Goal: Task Accomplishment & Management: Use online tool/utility

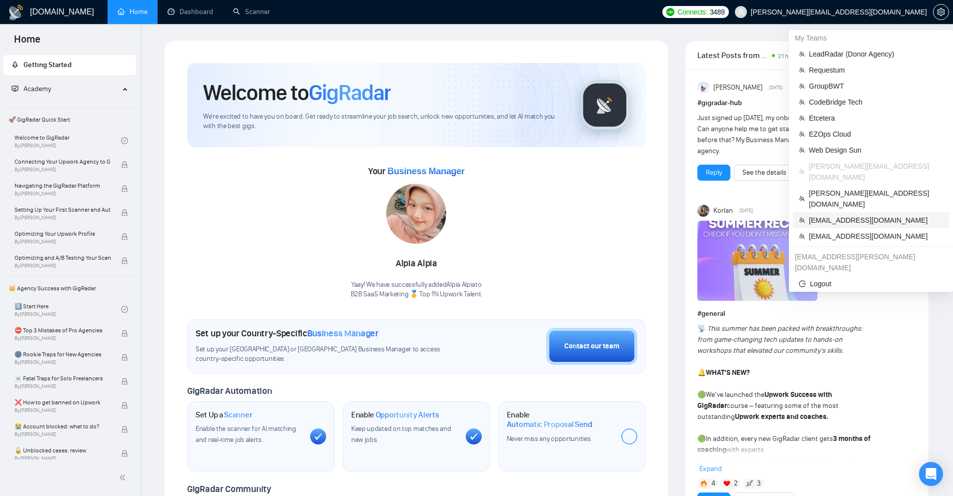
click at [843, 215] on span "[EMAIL_ADDRESS][DOMAIN_NAME]" at bounding box center [876, 220] width 134 height 11
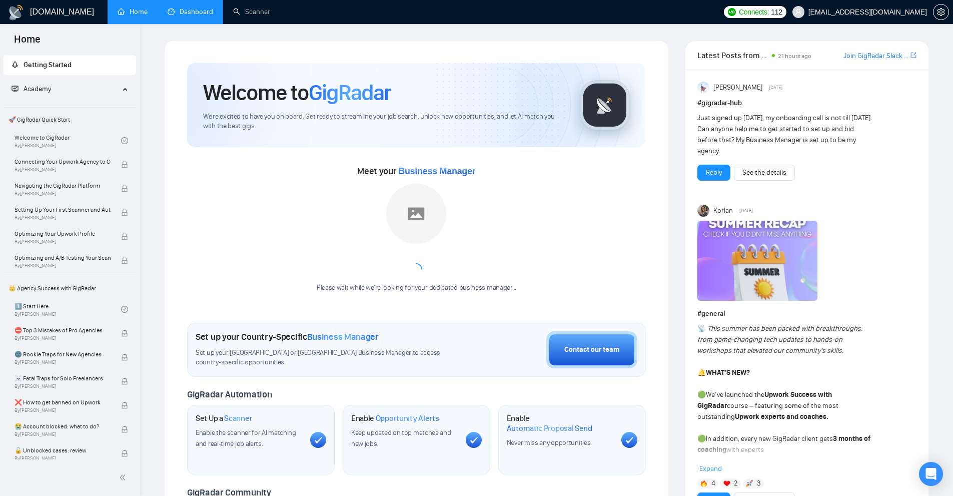
click at [174, 16] on link "Dashboard" at bounding box center [191, 12] width 46 height 9
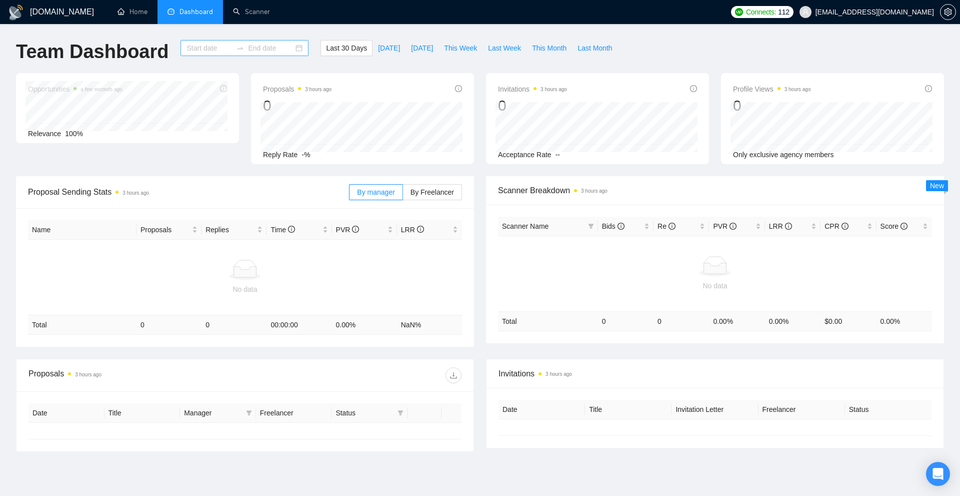
type input "[DATE]"
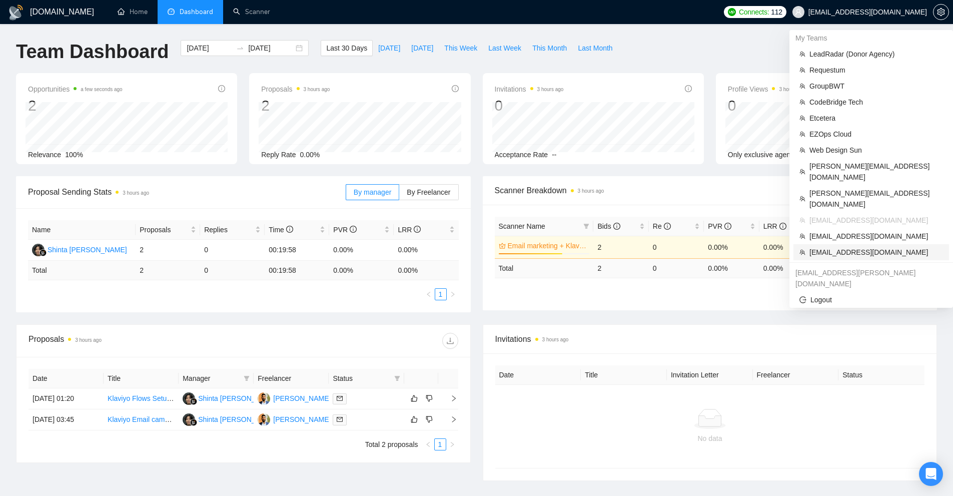
click at [855, 247] on span "ceo@alsetsoft.com" at bounding box center [876, 252] width 134 height 11
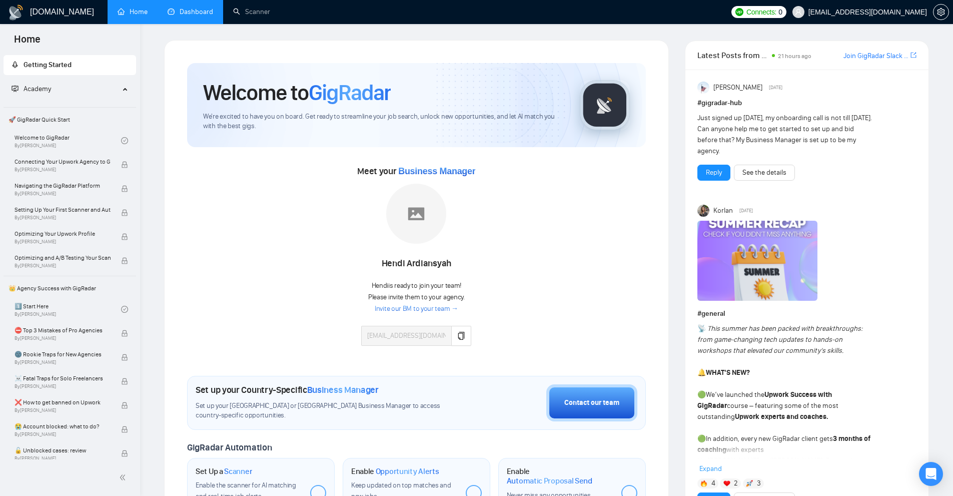
click at [201, 16] on link "Dashboard" at bounding box center [191, 12] width 46 height 9
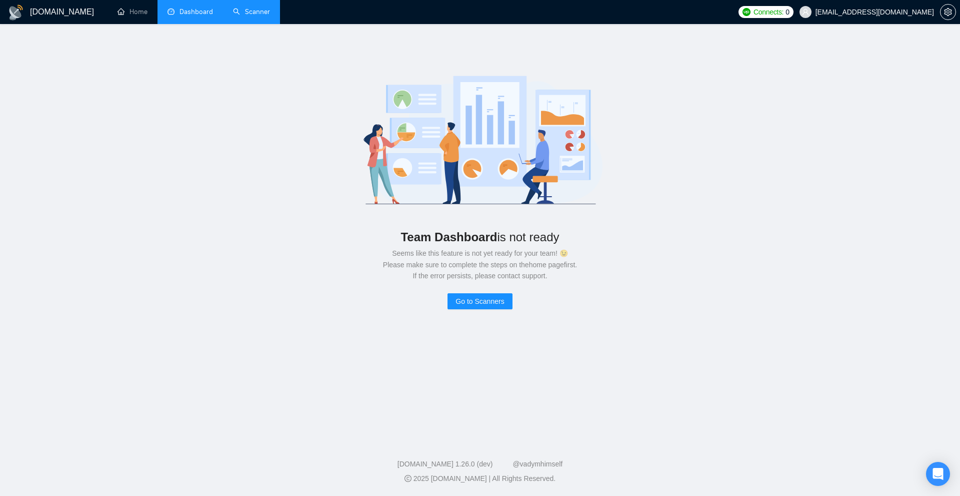
click at [262, 10] on link "Scanner" at bounding box center [251, 12] width 37 height 9
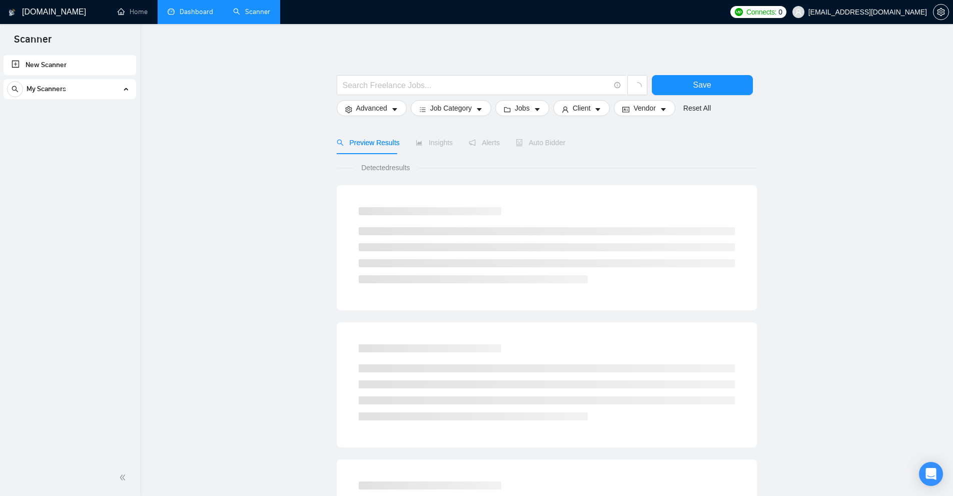
click at [204, 16] on link "Dashboard" at bounding box center [191, 12] width 46 height 9
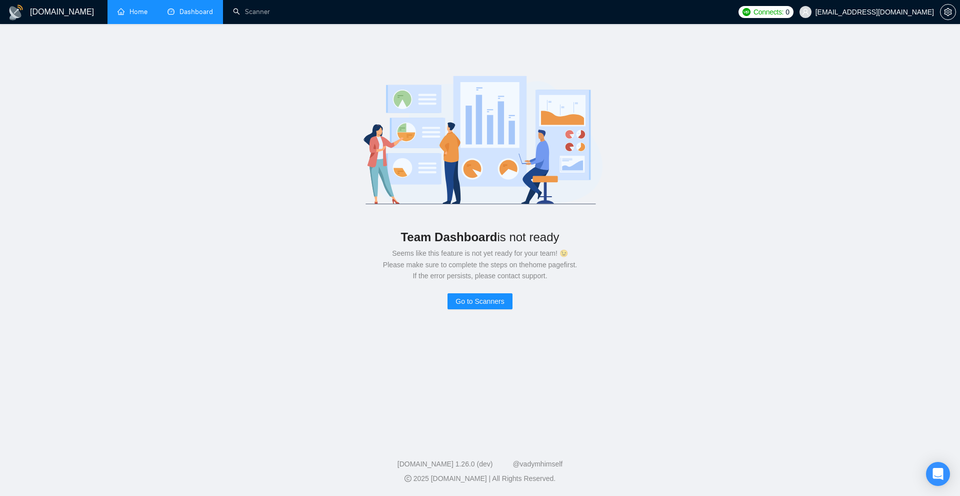
click at [147, 10] on link "Home" at bounding box center [133, 12] width 30 height 9
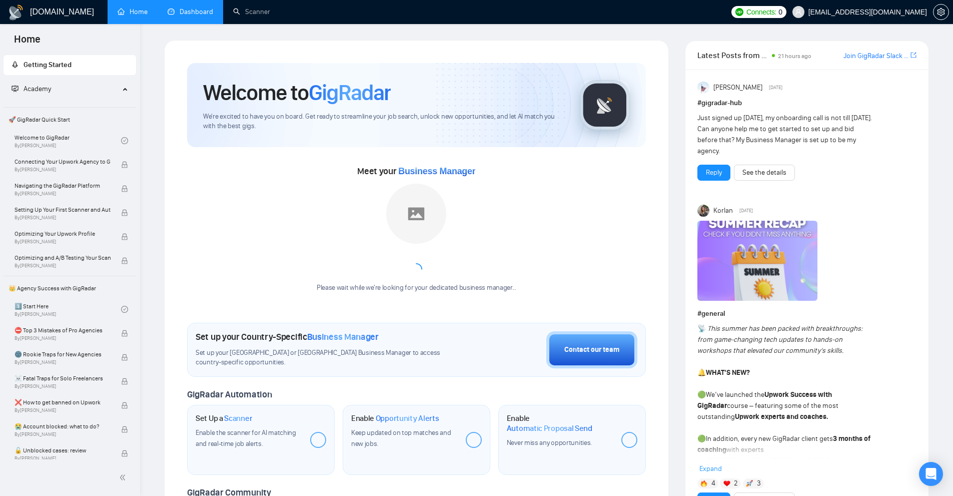
click at [201, 16] on link "Dashboard" at bounding box center [191, 12] width 46 height 9
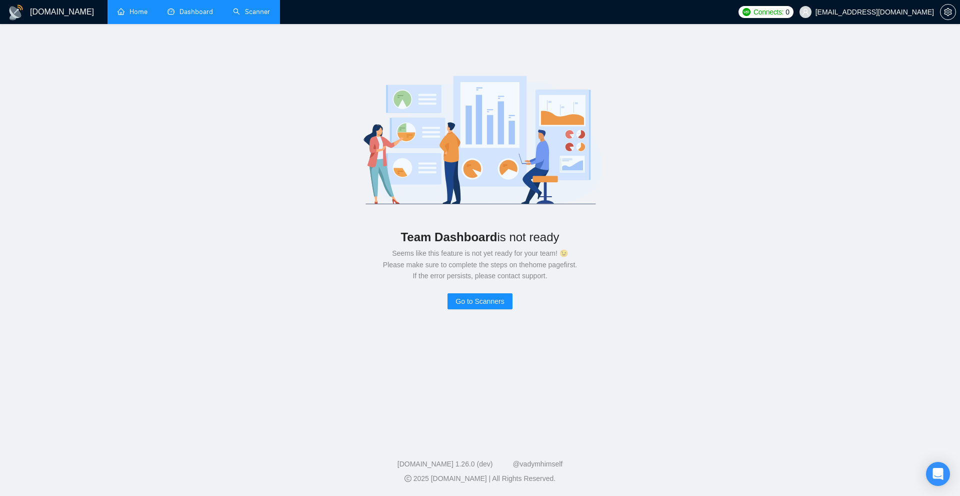
click at [258, 16] on link "Scanner" at bounding box center [251, 12] width 37 height 9
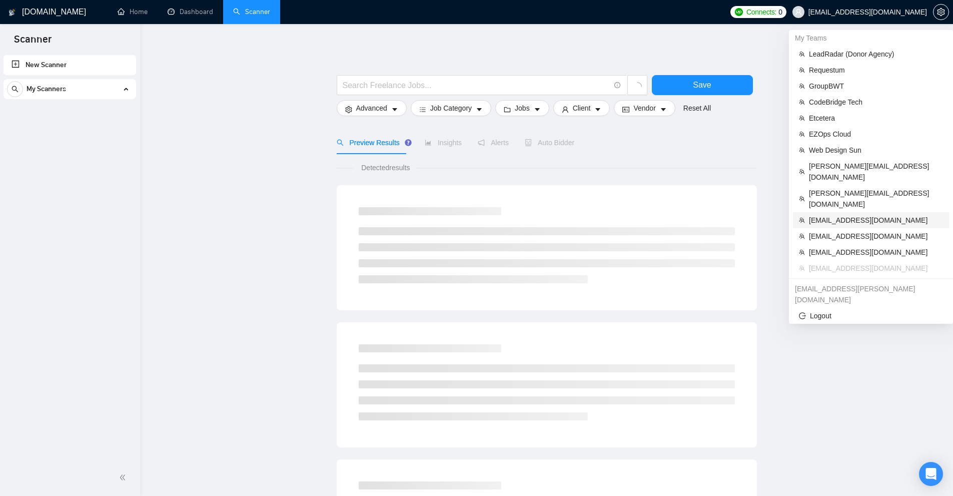
click at [863, 215] on span "[EMAIL_ADDRESS][DOMAIN_NAME]" at bounding box center [876, 220] width 134 height 11
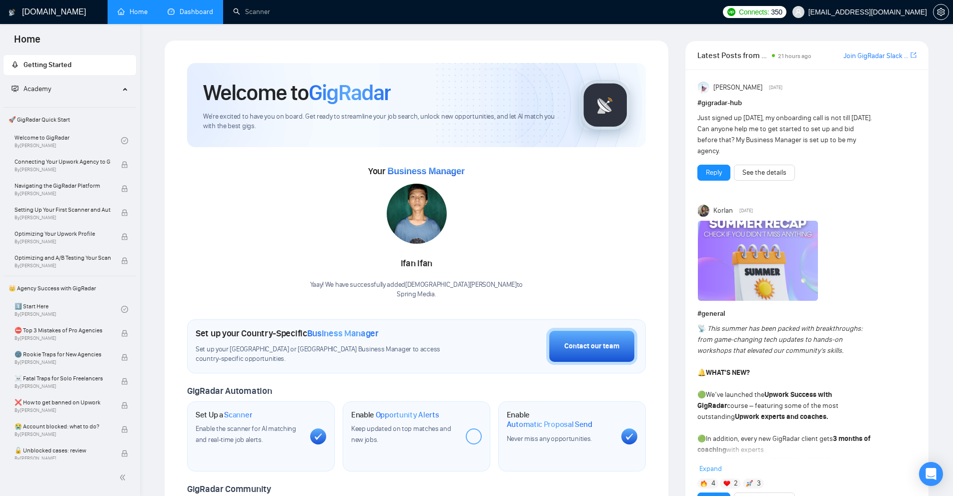
click at [182, 9] on link "Dashboard" at bounding box center [191, 12] width 46 height 9
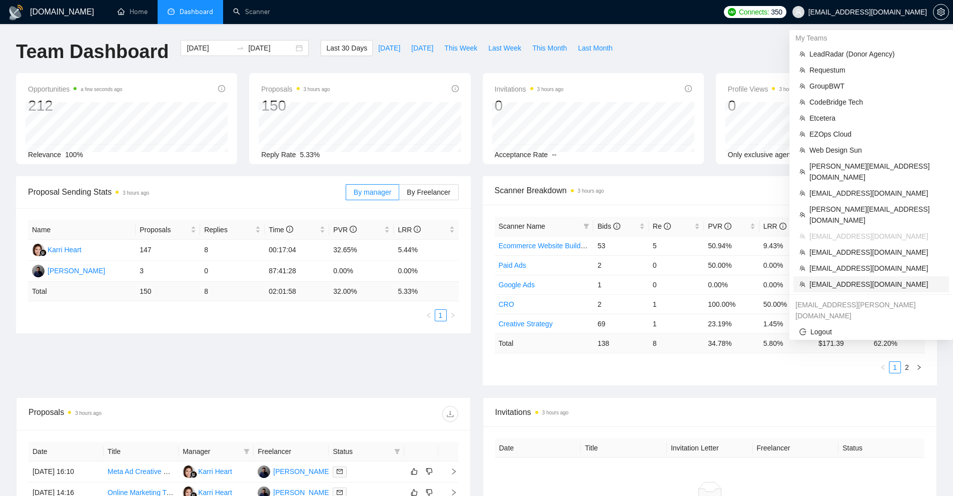
click at [850, 279] on span "[EMAIL_ADDRESS][DOMAIN_NAME]" at bounding box center [876, 284] width 134 height 11
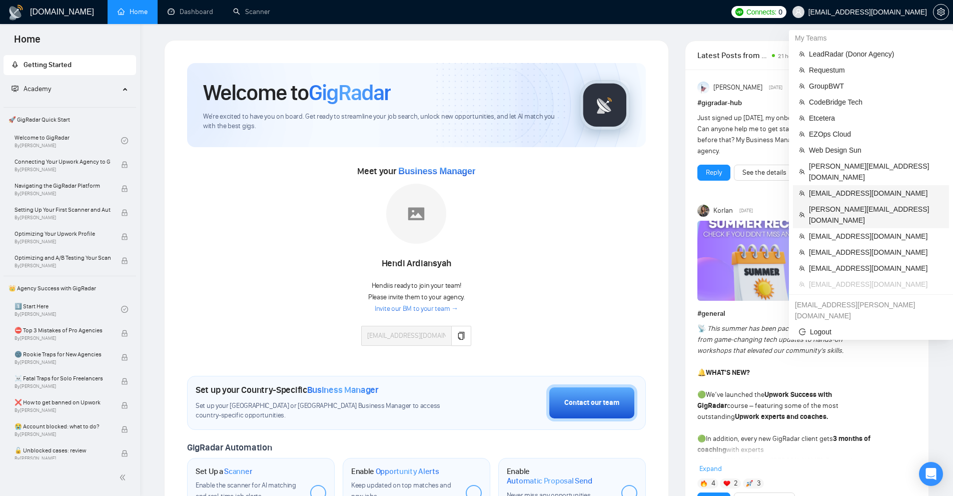
click at [860, 188] on span "[EMAIL_ADDRESS][DOMAIN_NAME]" at bounding box center [876, 193] width 134 height 11
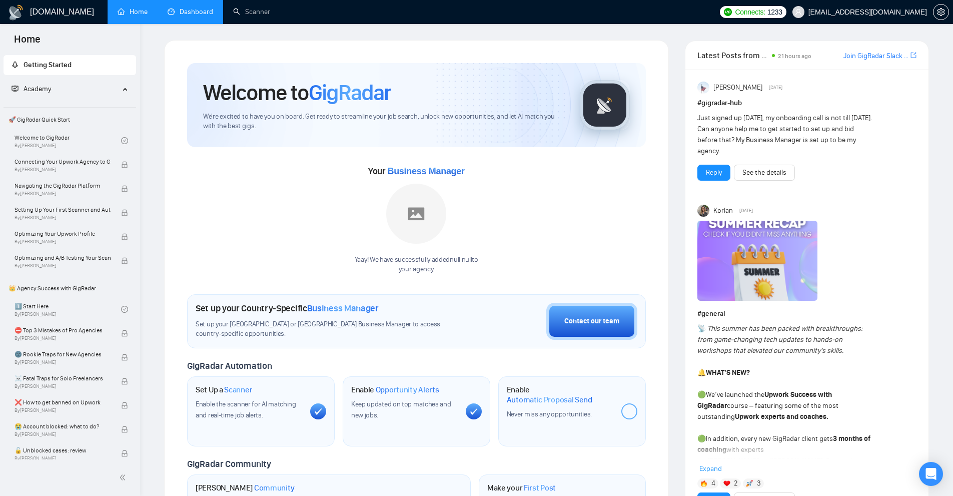
click at [205, 16] on link "Dashboard" at bounding box center [191, 12] width 46 height 9
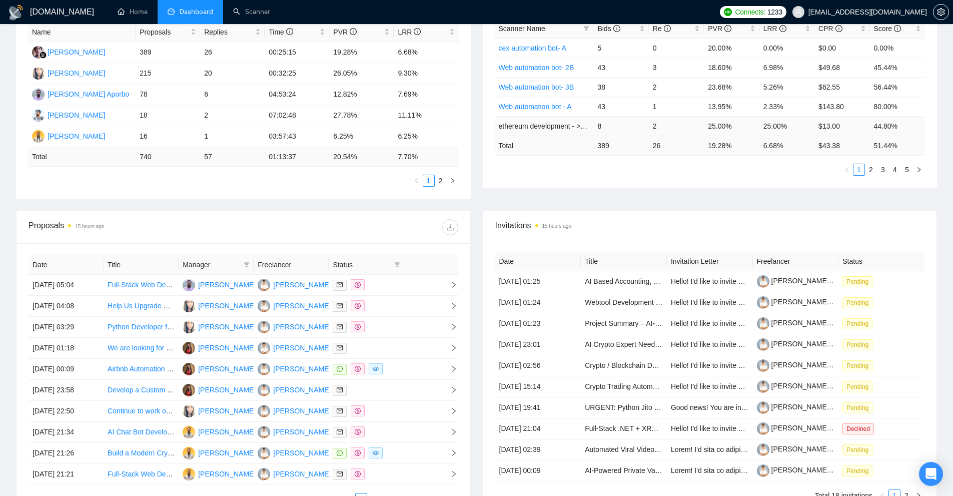
scroll to position [200, 0]
